Goal: Transaction & Acquisition: Book appointment/travel/reservation

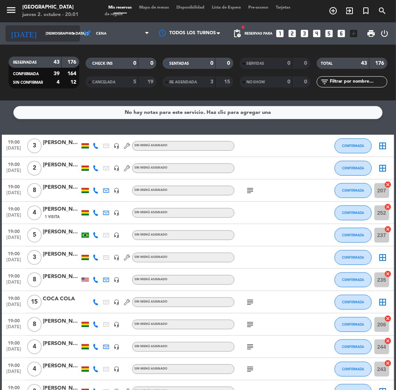
click at [56, 37] on input "[DEMOGRAPHIC_DATA] [DATE]" at bounding box center [67, 34] width 50 height 12
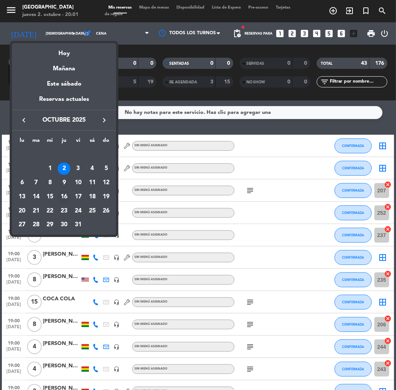
click at [65, 198] on div "16" at bounding box center [64, 196] width 13 height 13
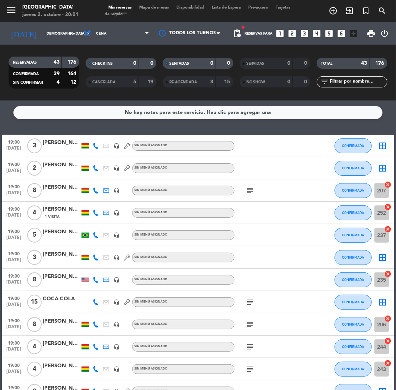
type input "[DEMOGRAPHIC_DATA] [DATE]"
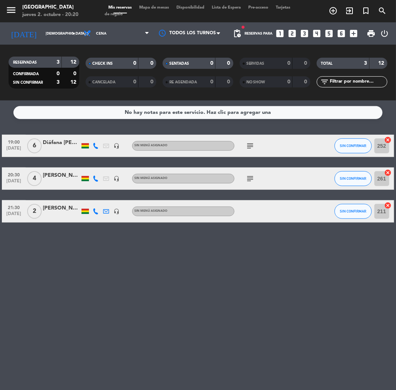
click at [318, 33] on icon "looks_4" at bounding box center [317, 34] width 10 height 10
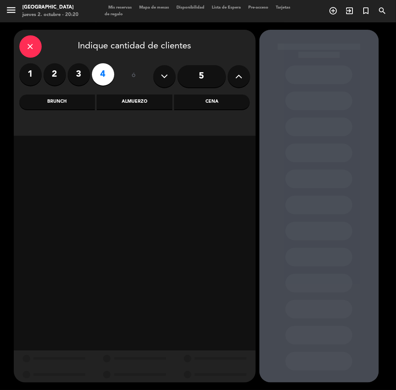
click at [224, 98] on div "Cena" at bounding box center [212, 101] width 76 height 15
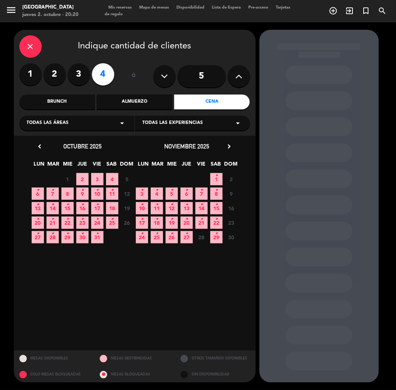
click at [81, 203] on icon "•" at bounding box center [82, 205] width 3 height 12
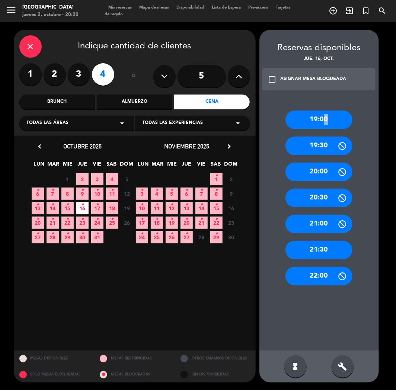
drag, startPoint x: 322, startPoint y: 118, endPoint x: 317, endPoint y: 118, distance: 5.6
click at [321, 118] on div "19:00" at bounding box center [318, 119] width 67 height 19
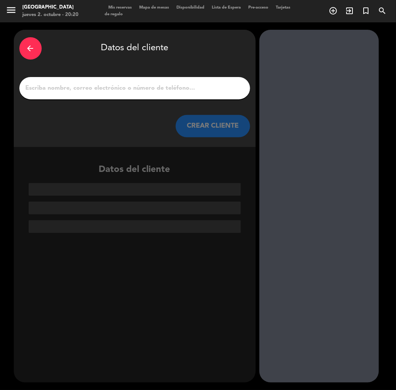
click at [142, 86] on input "1" at bounding box center [134, 88] width 219 height 10
click at [97, 86] on input "1" at bounding box center [134, 88] width 219 height 10
click at [65, 84] on input "1" at bounding box center [134, 88] width 219 height 10
paste input "[PERSON_NAME]"
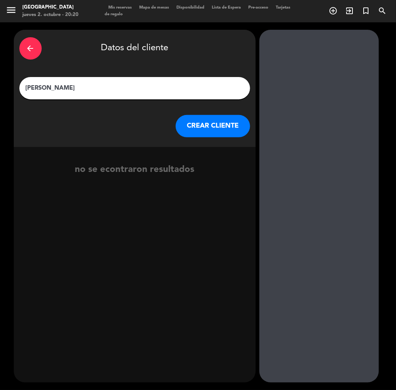
click at [47, 88] on input "[PERSON_NAME]" at bounding box center [134, 88] width 219 height 10
click at [28, 86] on input "[PERSON_NAME]" at bounding box center [134, 88] width 219 height 10
click at [25, 86] on input "[PERSON_NAME]" at bounding box center [134, 88] width 219 height 10
paste input "⭐"
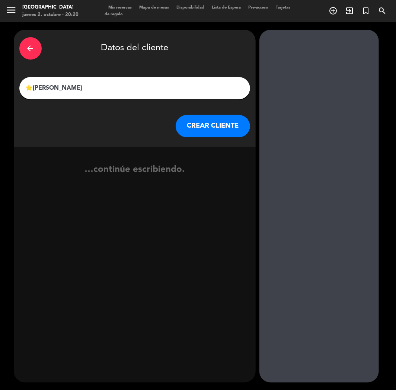
type input "⭐[PERSON_NAME]"
click at [206, 125] on button "CREAR CLIENTE" at bounding box center [213, 126] width 74 height 22
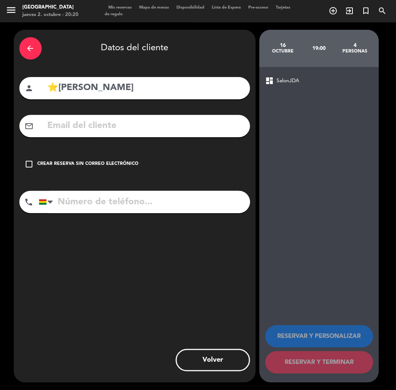
click at [94, 131] on input "text" at bounding box center [146, 125] width 198 height 15
paste input "[EMAIL_ADDRESS][PERSON_NAME][DOMAIN_NAME]"
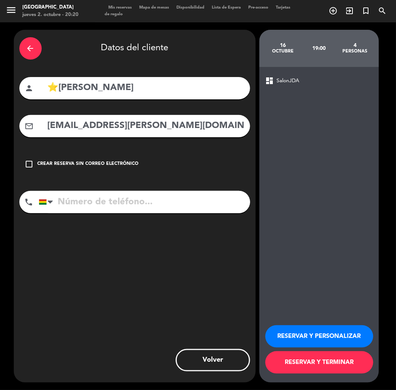
type input "[EMAIL_ADDRESS][PERSON_NAME][DOMAIN_NAME]"
click at [93, 209] on input "tel" at bounding box center [144, 202] width 211 height 22
paste input "78055737"
click at [115, 205] on input "78055737" at bounding box center [144, 202] width 211 height 22
type input "78055737"
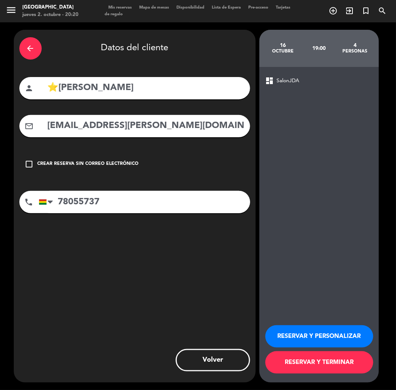
drag, startPoint x: 310, startPoint y: 329, endPoint x: 85, endPoint y: 205, distance: 257.2
click at [309, 329] on button "RESERVAR Y PERSONALIZAR" at bounding box center [319, 336] width 108 height 22
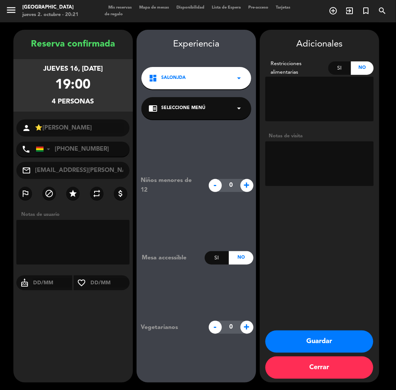
click at [340, 189] on div "Adicionales Restricciones alimentarias Si No Notas de visita Guardar Cerrar" at bounding box center [319, 206] width 119 height 353
drag, startPoint x: 320, startPoint y: 164, endPoint x: 225, endPoint y: 103, distance: 112.8
click at [318, 164] on textarea at bounding box center [319, 163] width 108 height 45
click at [219, 78] on div "dashboard SalonJDA arrow_drop_down" at bounding box center [196, 78] width 110 height 22
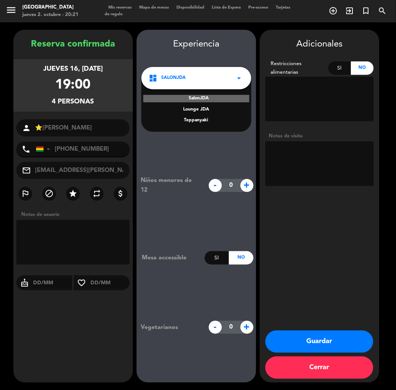
click at [199, 121] on div "Teppanyaki" at bounding box center [196, 120] width 95 height 7
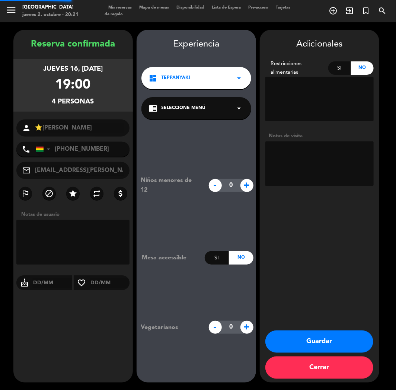
click at [202, 115] on div "chrome_reader_mode Seleccione Menú arrow_drop_down" at bounding box center [196, 108] width 110 height 22
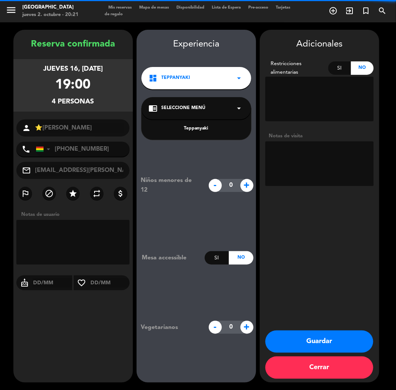
click at [196, 131] on div "Teppanyaki" at bounding box center [196, 128] width 95 height 7
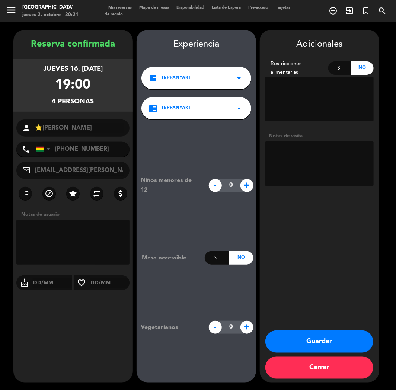
click at [296, 167] on textarea at bounding box center [319, 163] width 108 height 45
type textarea "teppan / cumple"
click at [311, 349] on button "Guardar" at bounding box center [319, 341] width 108 height 22
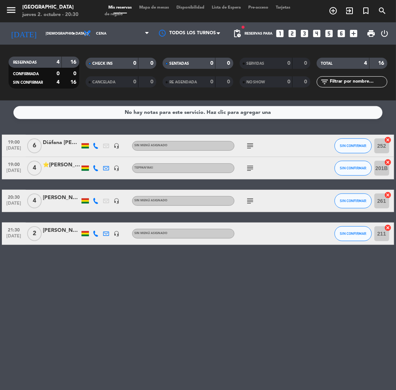
click at [290, 33] on icon "looks_two" at bounding box center [293, 34] width 10 height 10
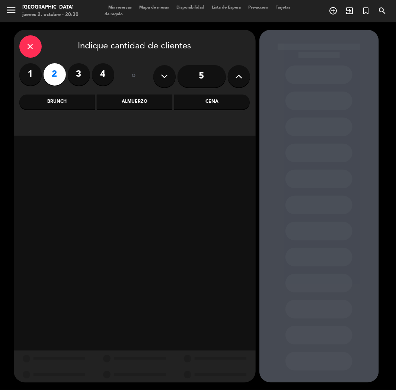
click at [206, 97] on div "Cena" at bounding box center [212, 101] width 76 height 15
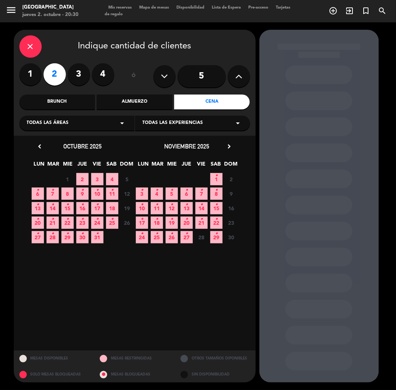
click at [97, 190] on icon "•" at bounding box center [97, 190] width 3 height 12
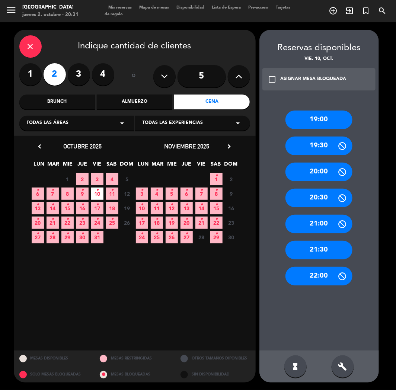
click at [324, 169] on div "20:00" at bounding box center [318, 172] width 67 height 19
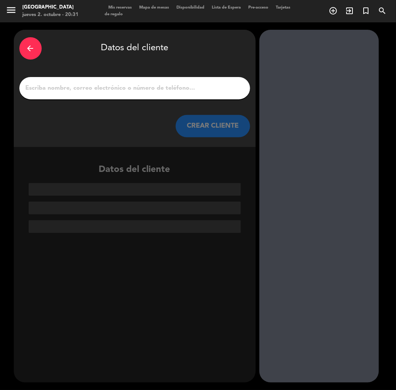
click at [159, 90] on input "1" at bounding box center [134, 88] width 219 height 10
paste input "[PERSON_NAME]"
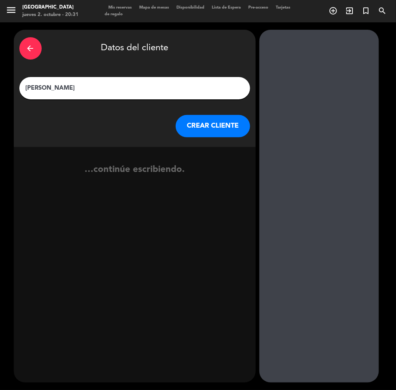
type input "[PERSON_NAME]"
click at [224, 131] on button "CREAR CLIENTE" at bounding box center [213, 126] width 74 height 22
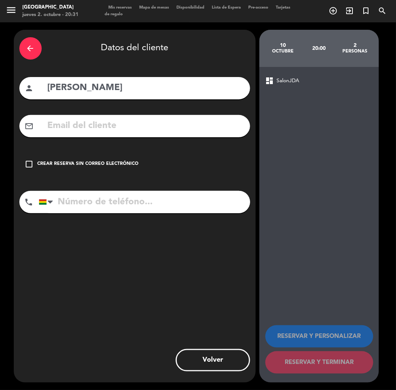
click at [109, 204] on input "tel" at bounding box center [144, 202] width 211 height 22
paste input "[PHONE_NUMBER]"
type input "[PHONE_NUMBER]"
click at [95, 153] on div "check_box_outline_blank Crear reserva sin correo electrónico" at bounding box center [134, 164] width 231 height 22
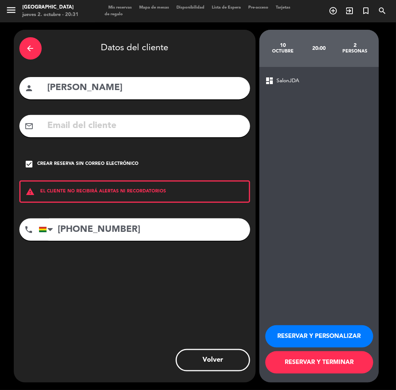
click at [301, 335] on button "RESERVAR Y PERSONALIZAR" at bounding box center [319, 336] width 108 height 22
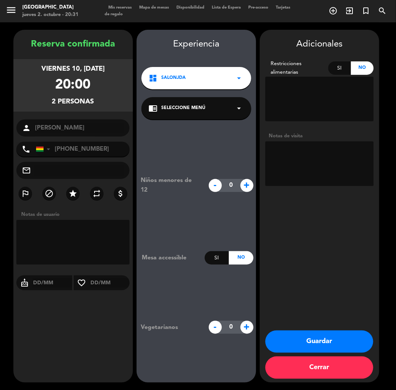
click at [121, 343] on div "Reserva confirmada viernes 10, [DATE] 20:00 2 personas person [PERSON_NAME] pho…" at bounding box center [72, 213] width 119 height 353
click at [302, 335] on button "Guardar" at bounding box center [319, 341] width 108 height 22
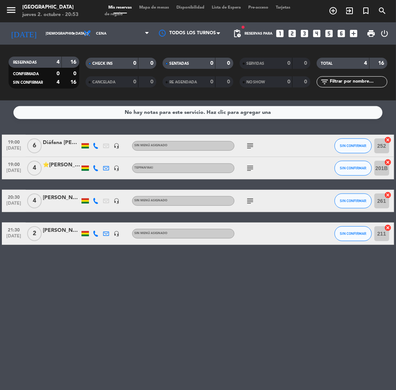
click at [63, 23] on div "[DATE] jue. [DATE] arrow_drop_down" at bounding box center [43, 33] width 74 height 22
click at [64, 28] on input "[DEMOGRAPHIC_DATA] [DATE]" at bounding box center [67, 34] width 50 height 12
